Goal: Task Accomplishment & Management: Use online tool/utility

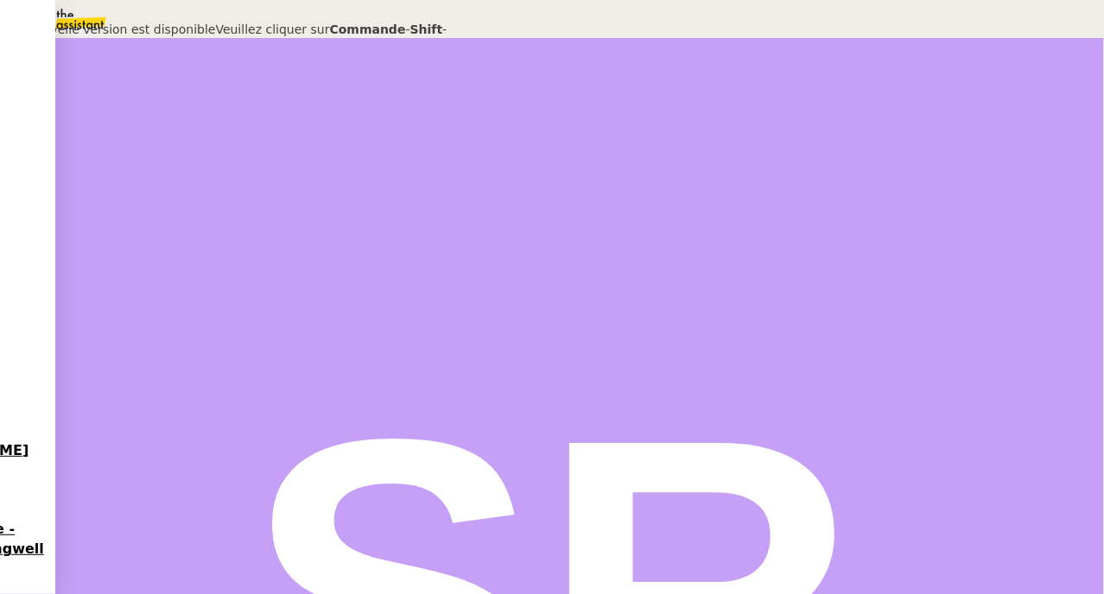
click at [629, 32] on nz-modal-container "Une nouvelle version est disponible Veuillez cliquer sur Commande - Shift - R p…" at bounding box center [552, 40] width 1104 height 80
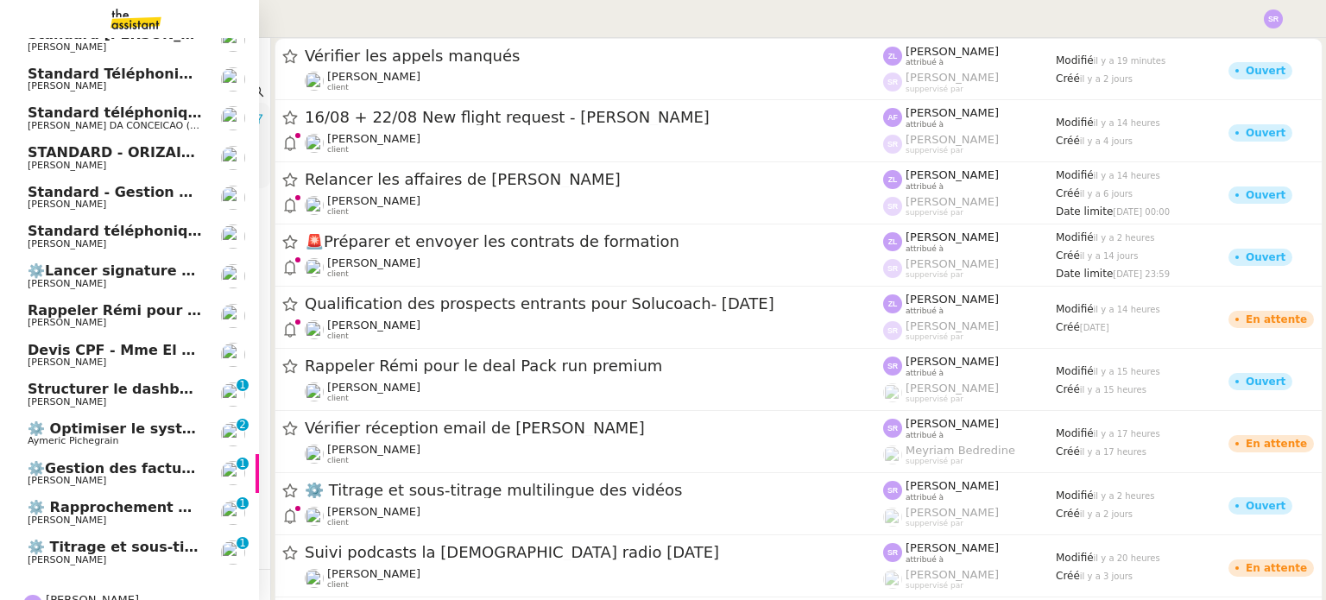
scroll to position [136, 0]
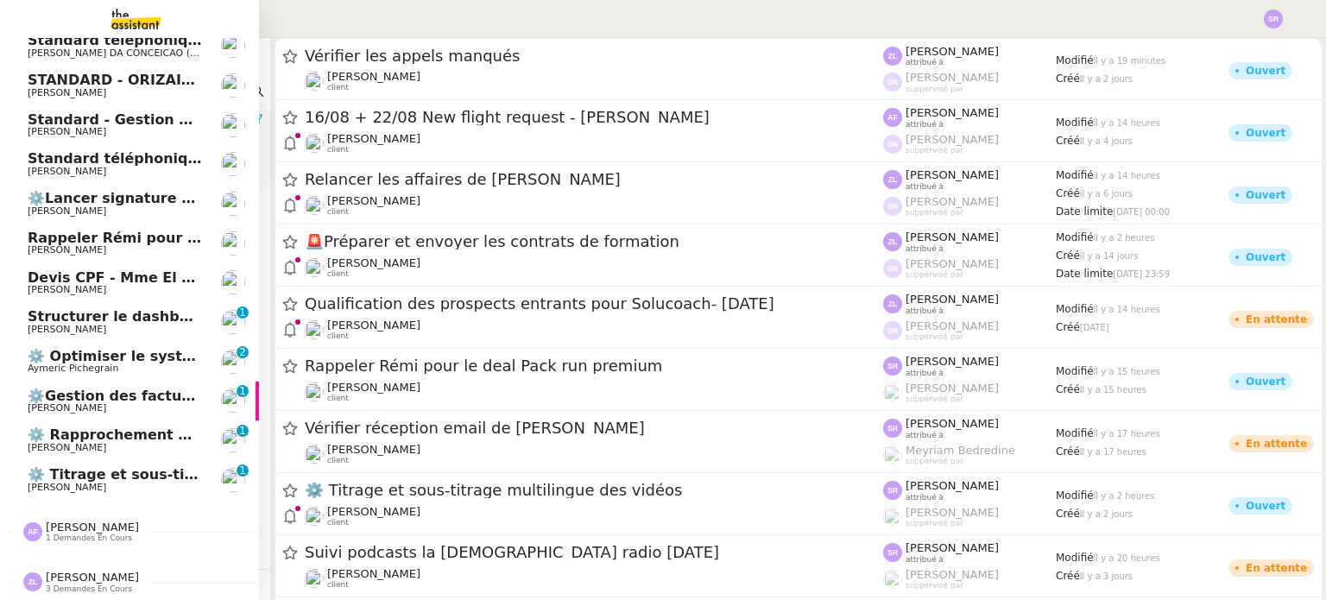
click at [55, 534] on span "1 demandes en cours" at bounding box center [89, 538] width 86 height 9
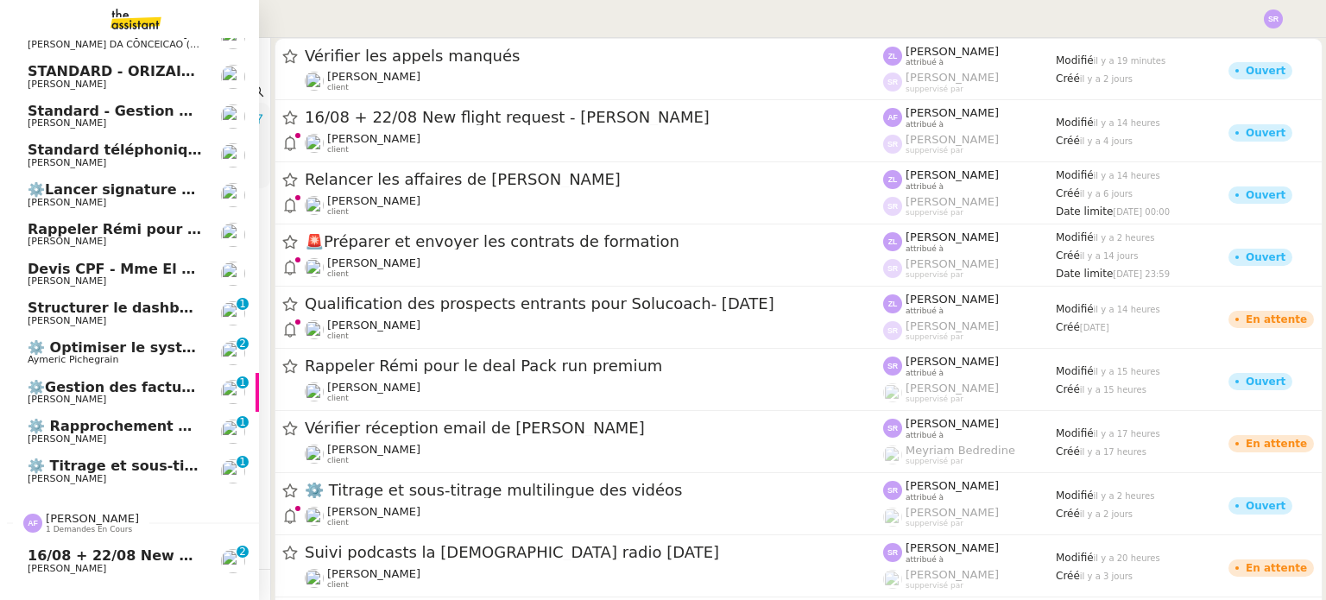
scroll to position [175, 0]
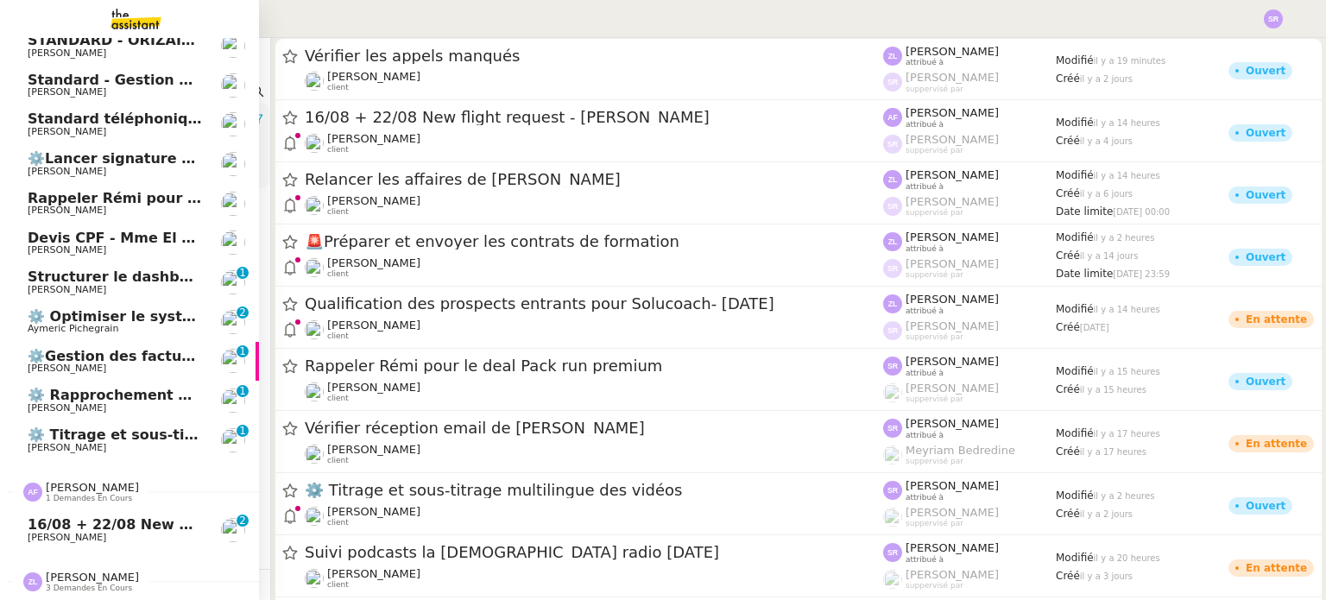
click at [73, 584] on span "3 demandes en cours" at bounding box center [89, 588] width 86 height 9
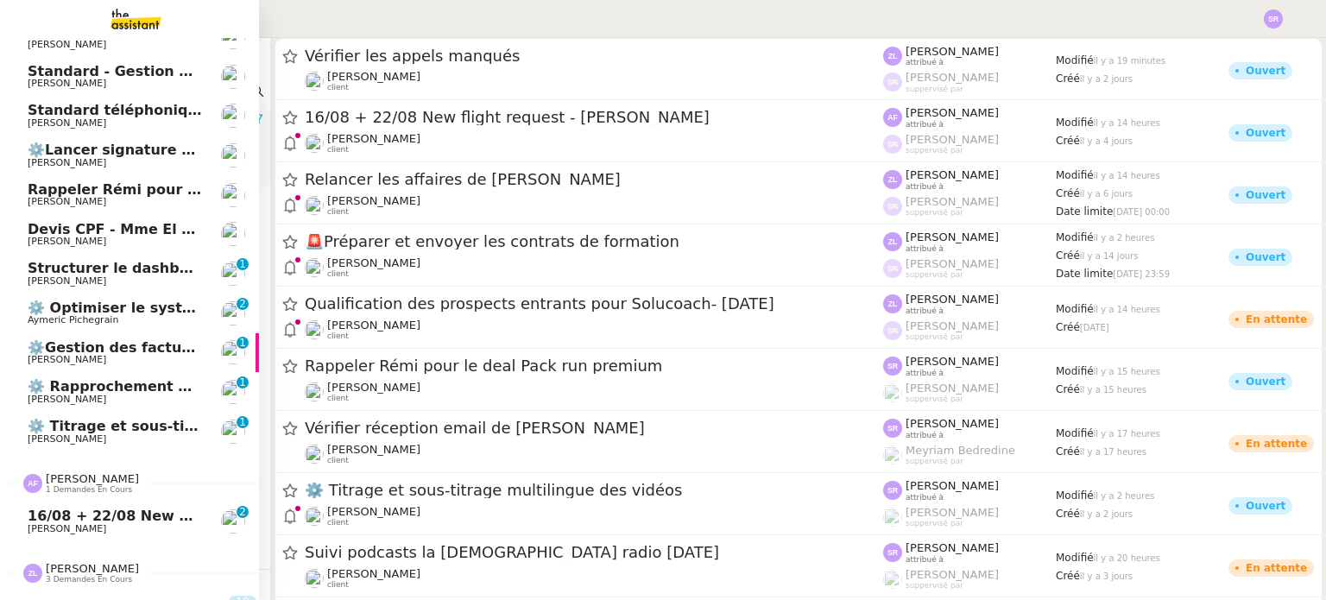
scroll to position [294, 0]
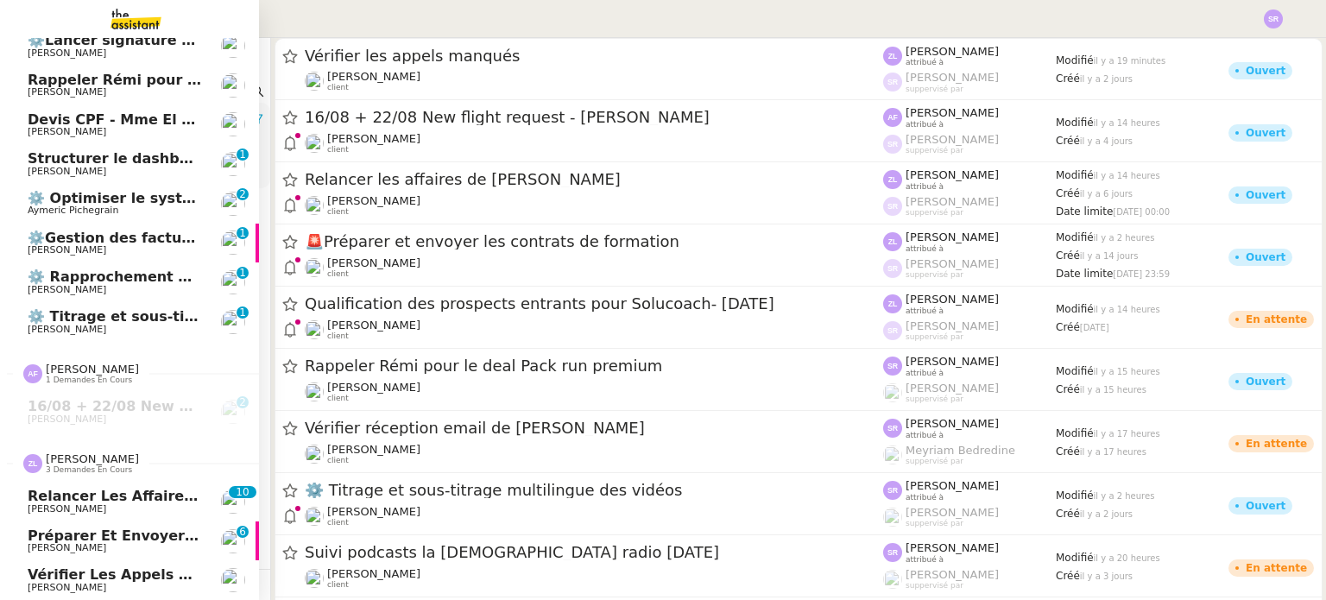
click at [77, 567] on span "Vérifier les appels manqués" at bounding box center [138, 575] width 221 height 16
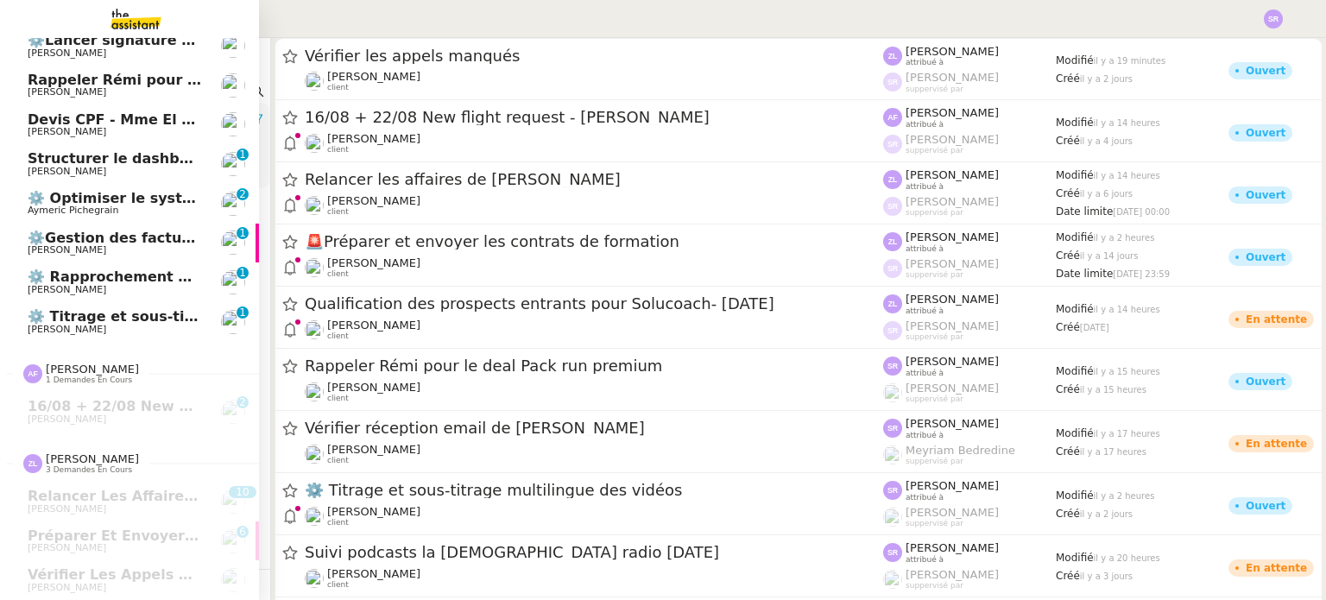
scroll to position [0, 0]
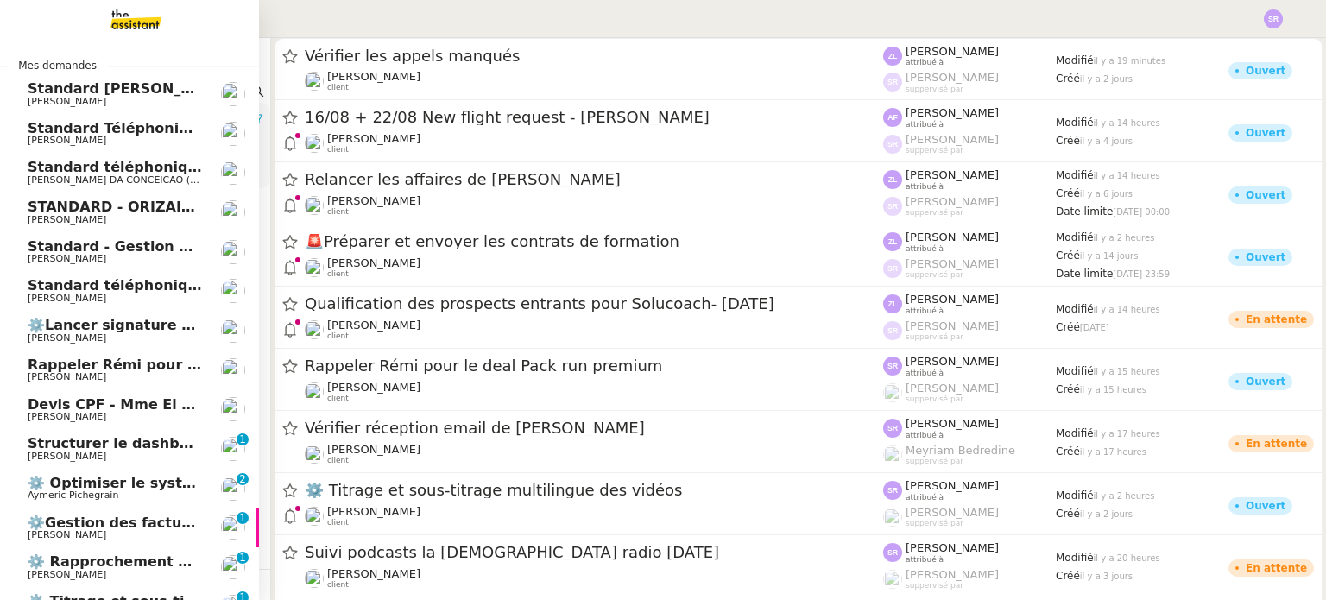
click at [151, 379] on span "[PERSON_NAME]" at bounding box center [115, 377] width 174 height 10
click at [147, 370] on span "Rappeler Rémi pour le deal Pack run premium" at bounding box center [207, 365] width 358 height 16
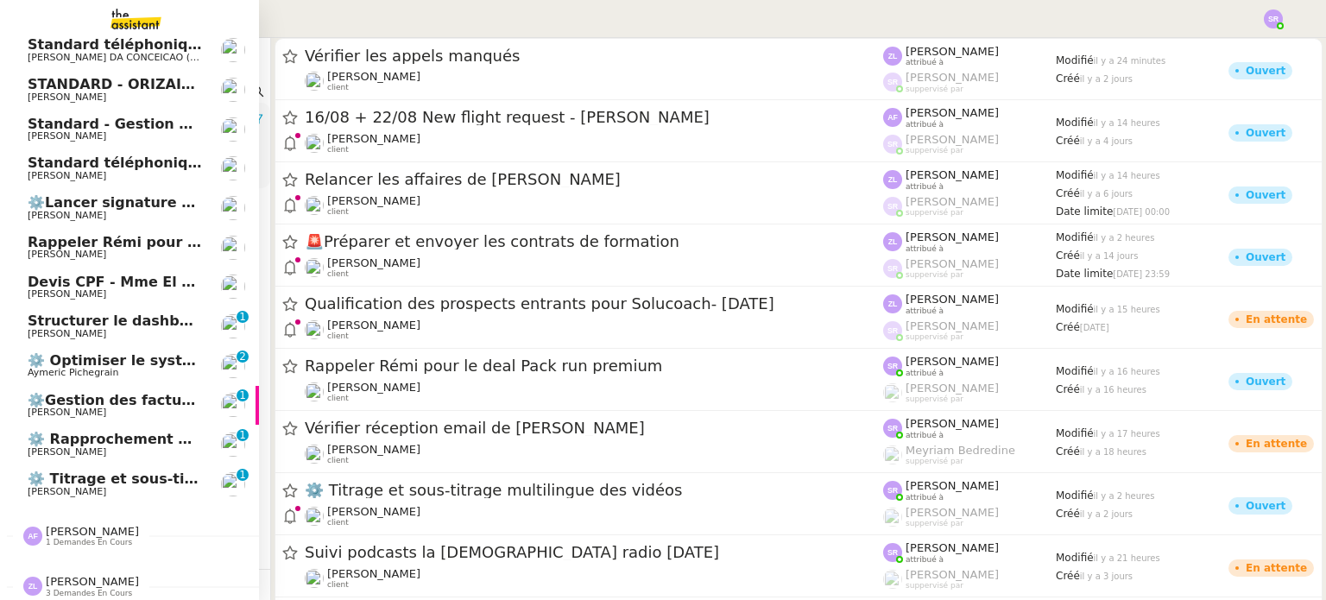
scroll to position [121, 0]
click at [106, 301] on span "[PERSON_NAME]" at bounding box center [67, 295] width 79 height 11
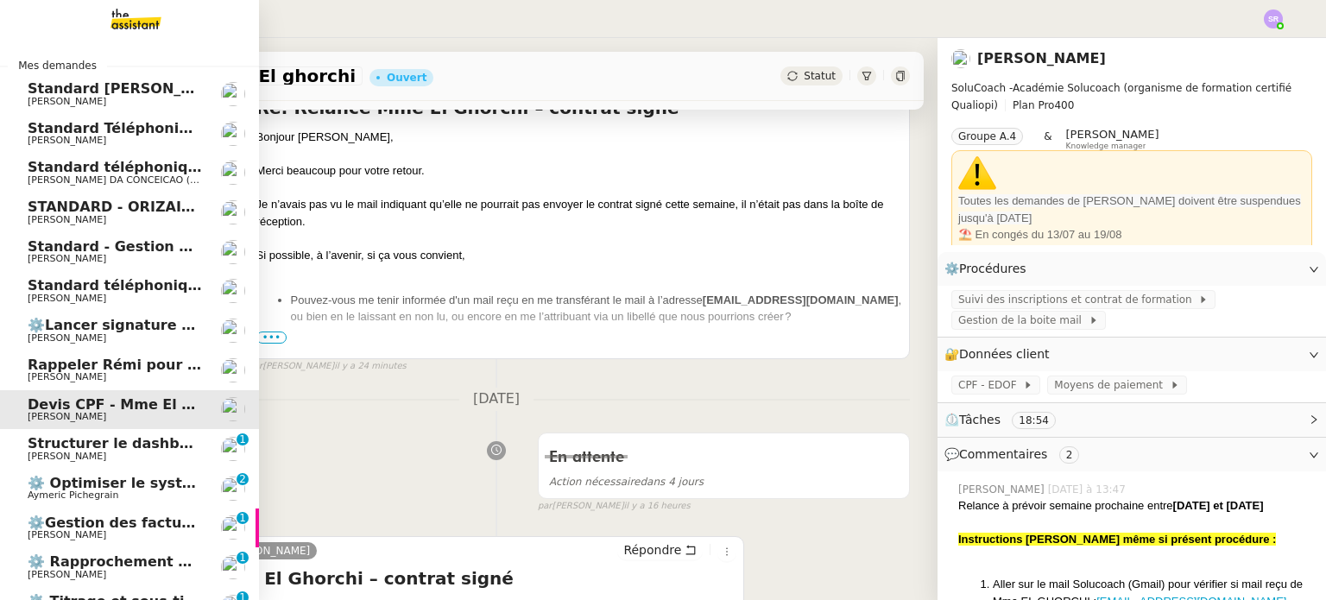
click at [78, 329] on span "⚙️Lancer signature électronique Zoho CRM" at bounding box center [195, 325] width 335 height 16
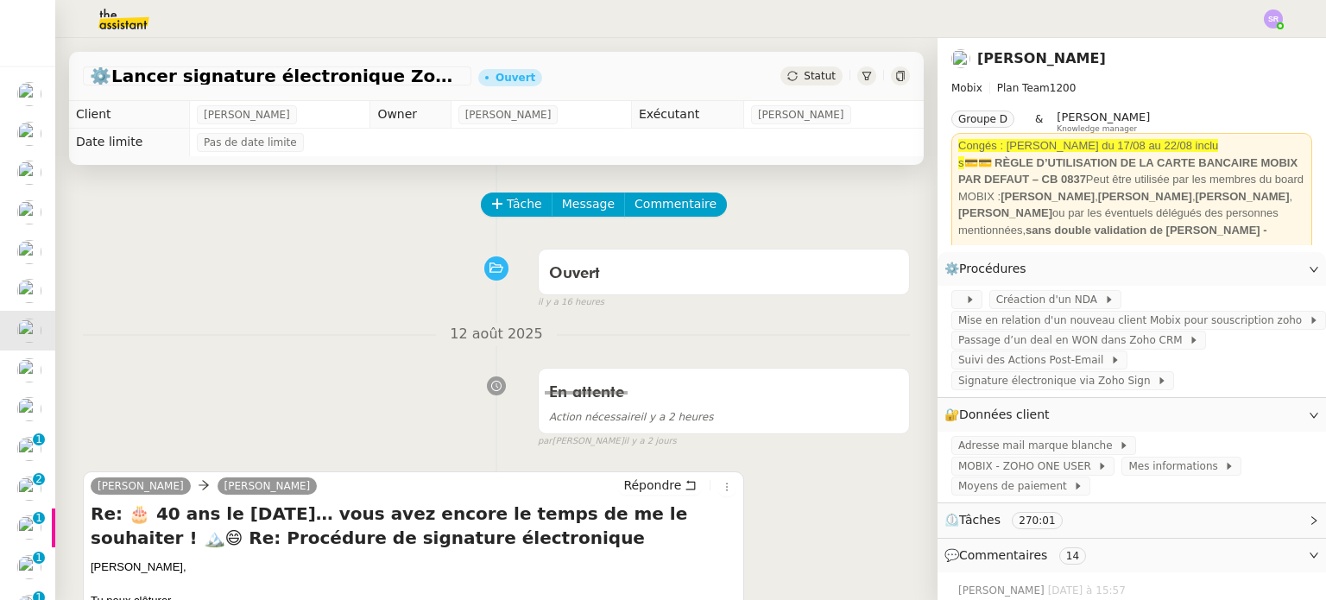
click at [97, 392] on div "En attente Action nécessaire il y a 2 heures false par [PERSON_NAME] [DATE]" at bounding box center [496, 404] width 827 height 89
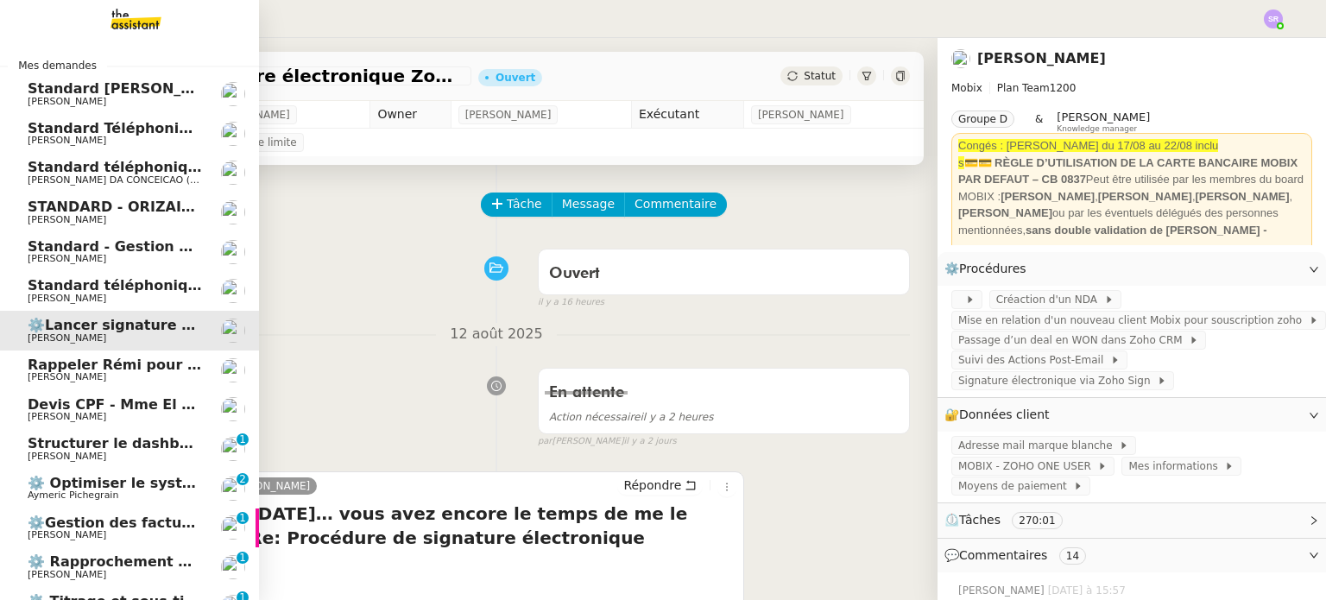
click at [66, 494] on span "Aymeric Pichegrain" at bounding box center [73, 495] width 91 height 11
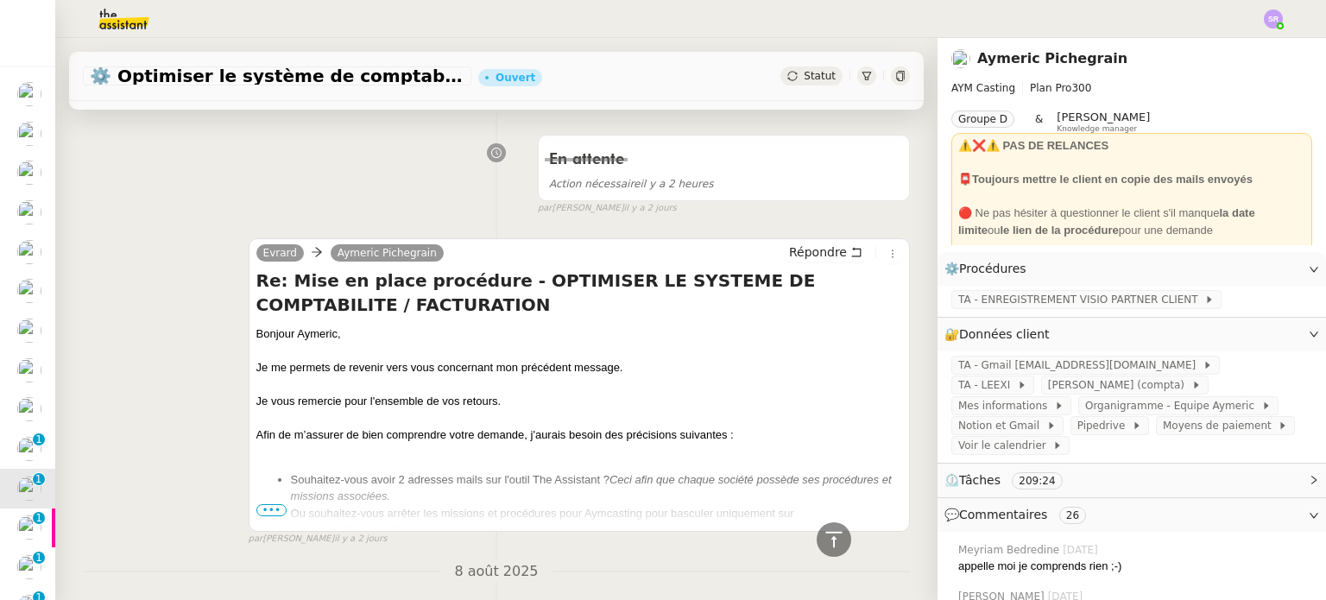
scroll to position [161, 0]
